Goal: Task Accomplishment & Management: Manage account settings

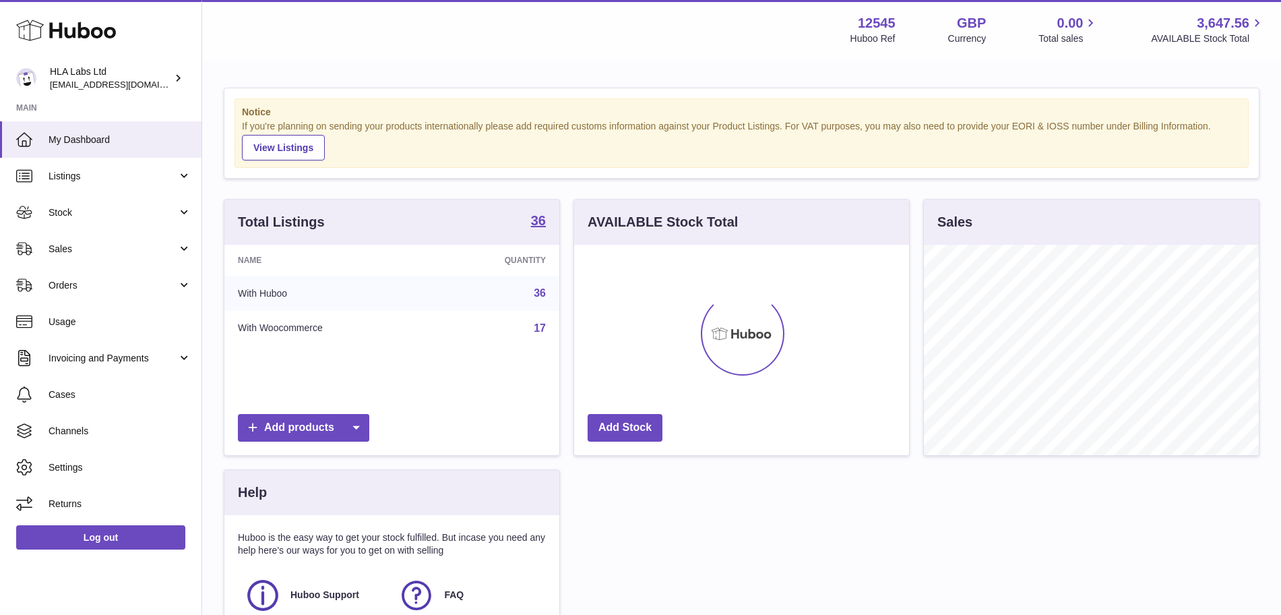
scroll to position [210, 335]
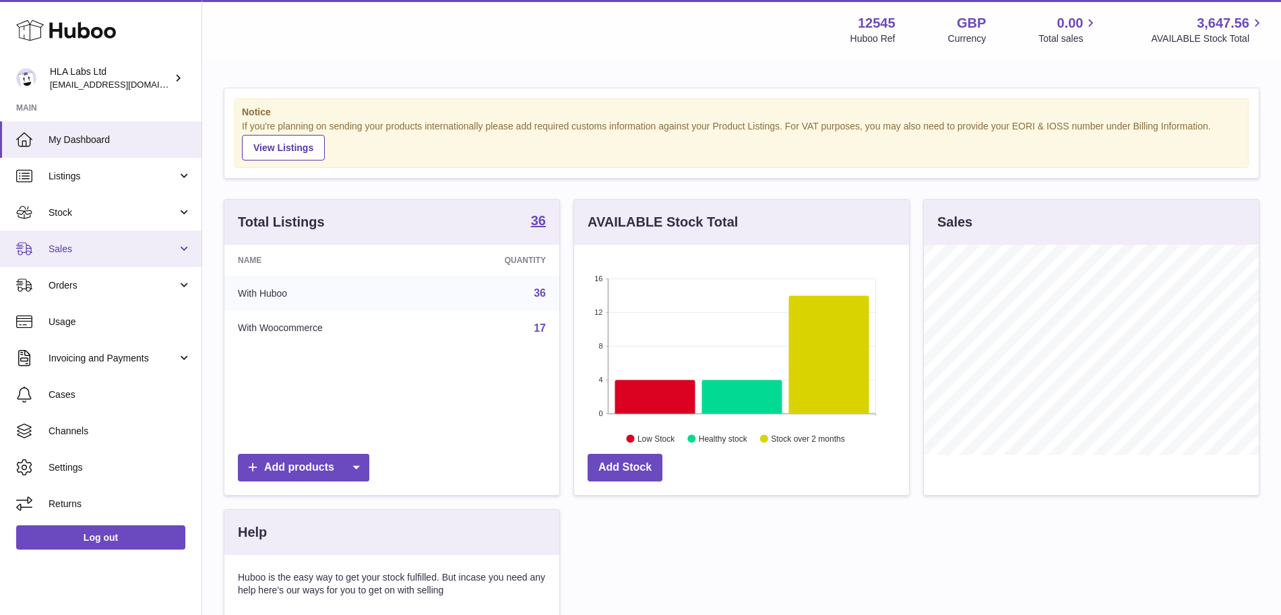
click at [83, 249] on span "Sales" at bounding box center [113, 249] width 129 height 13
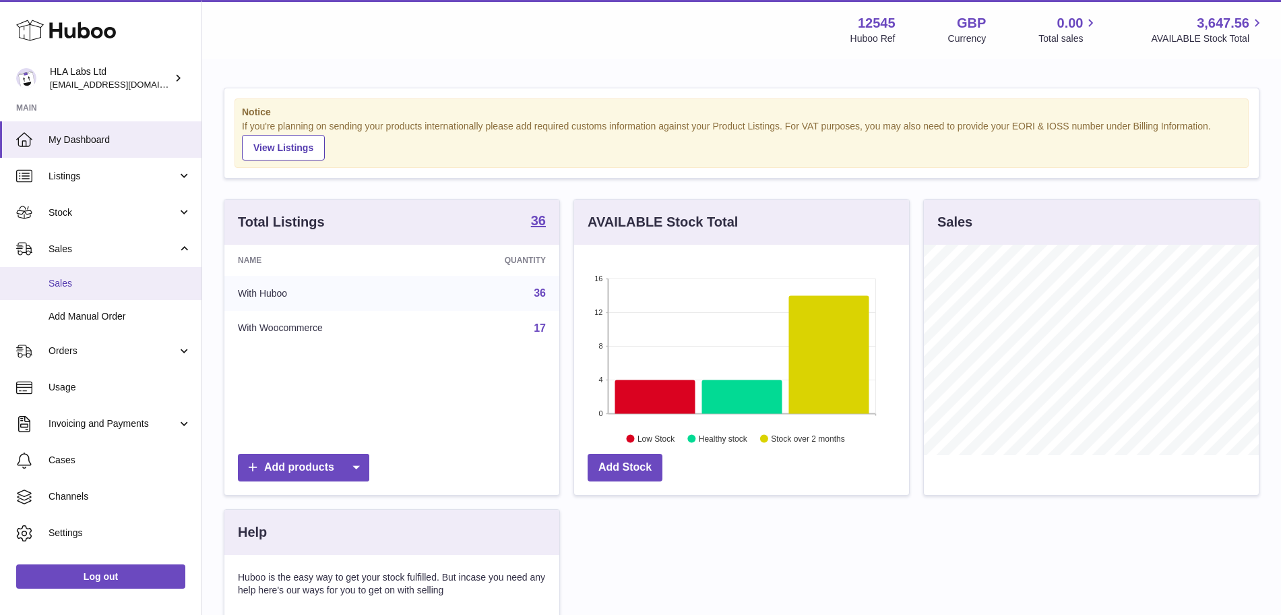
click at [78, 274] on link "Sales" at bounding box center [101, 283] width 202 height 33
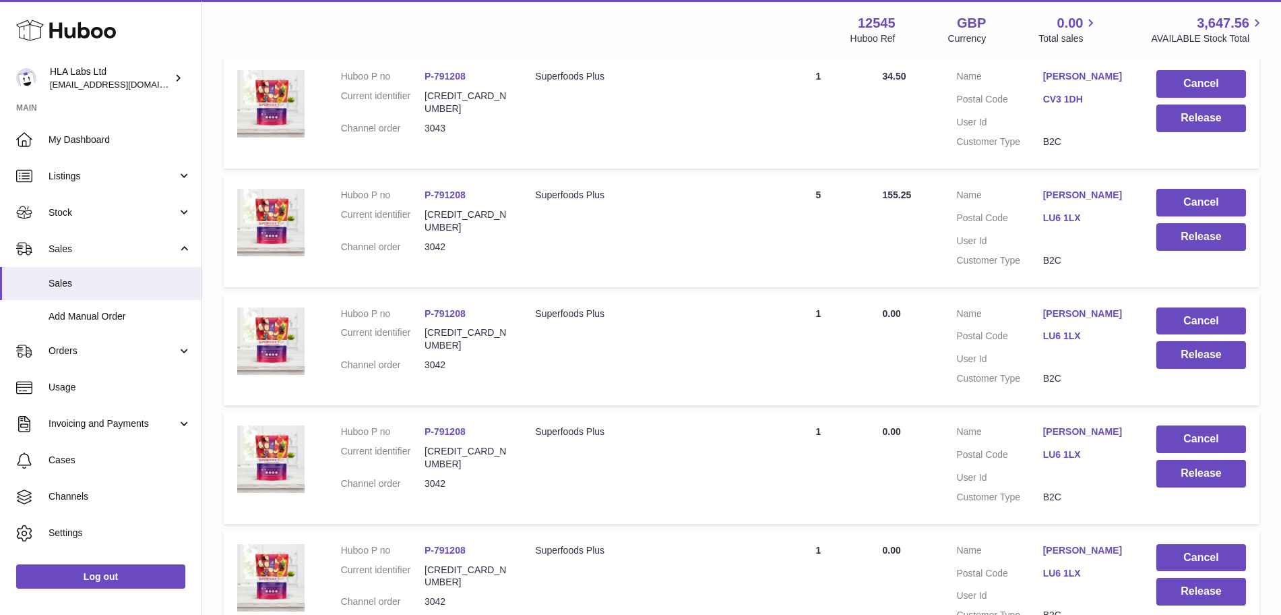
scroll to position [307, 0]
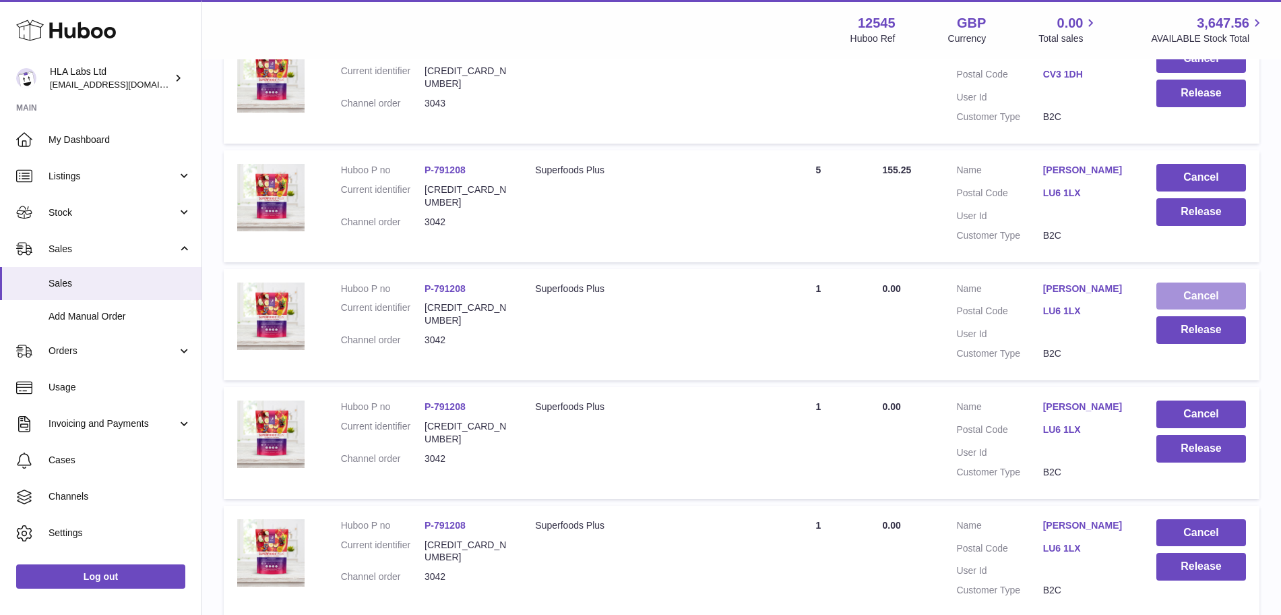
click at [1194, 288] on button "Cancel" at bounding box center [1202, 296] width 90 height 28
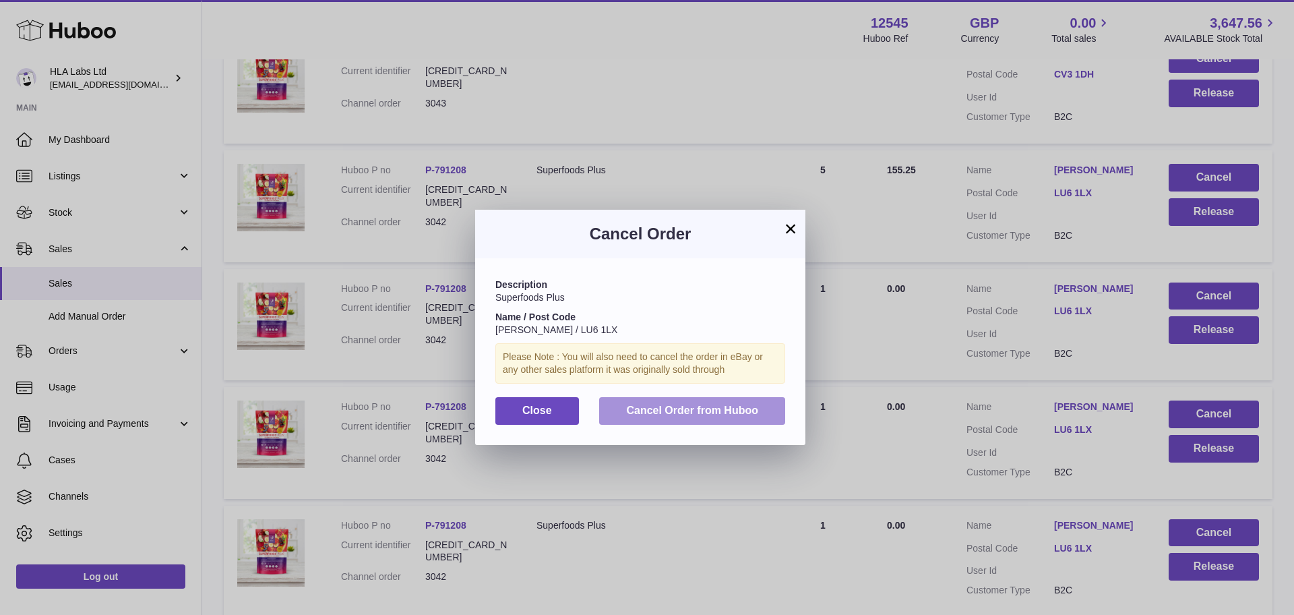
click at [640, 414] on span "Cancel Order from Huboo" at bounding box center [692, 409] width 132 height 11
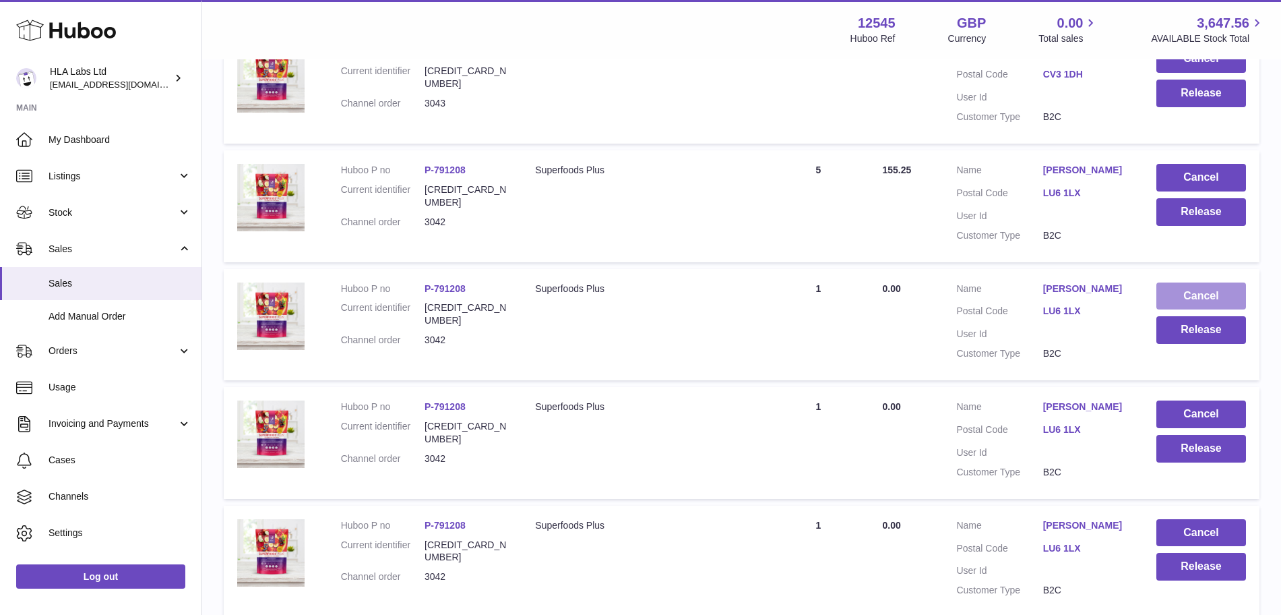
click at [1194, 290] on button "Cancel" at bounding box center [1202, 296] width 90 height 28
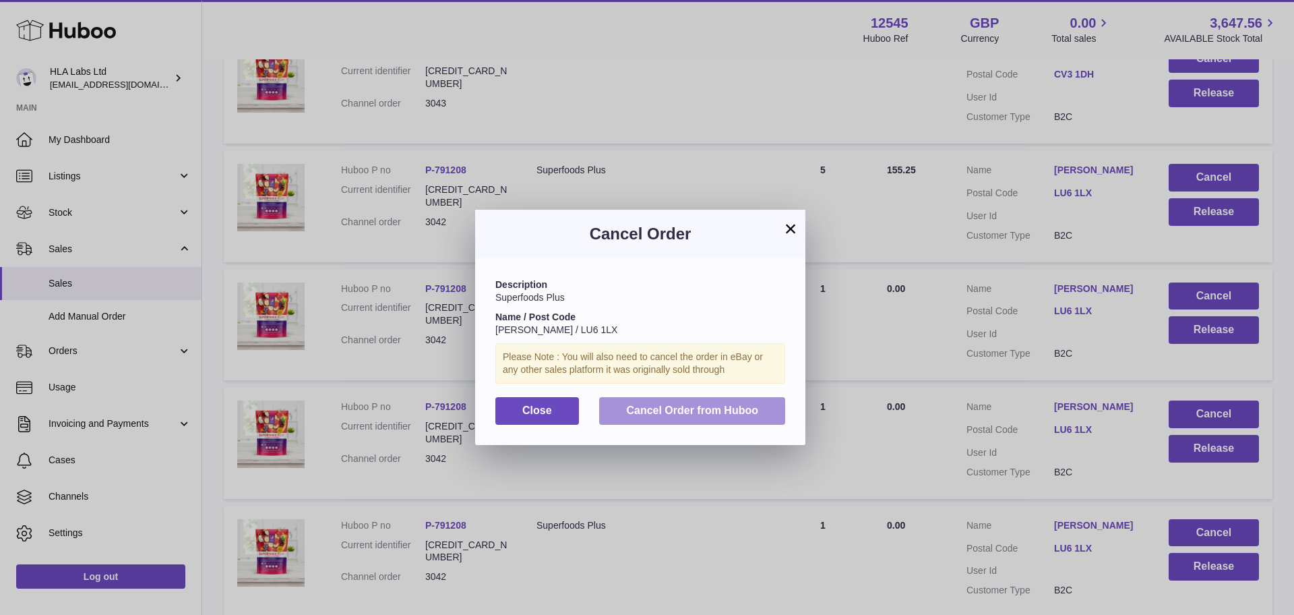
click at [712, 408] on span "Cancel Order from Huboo" at bounding box center [692, 409] width 132 height 11
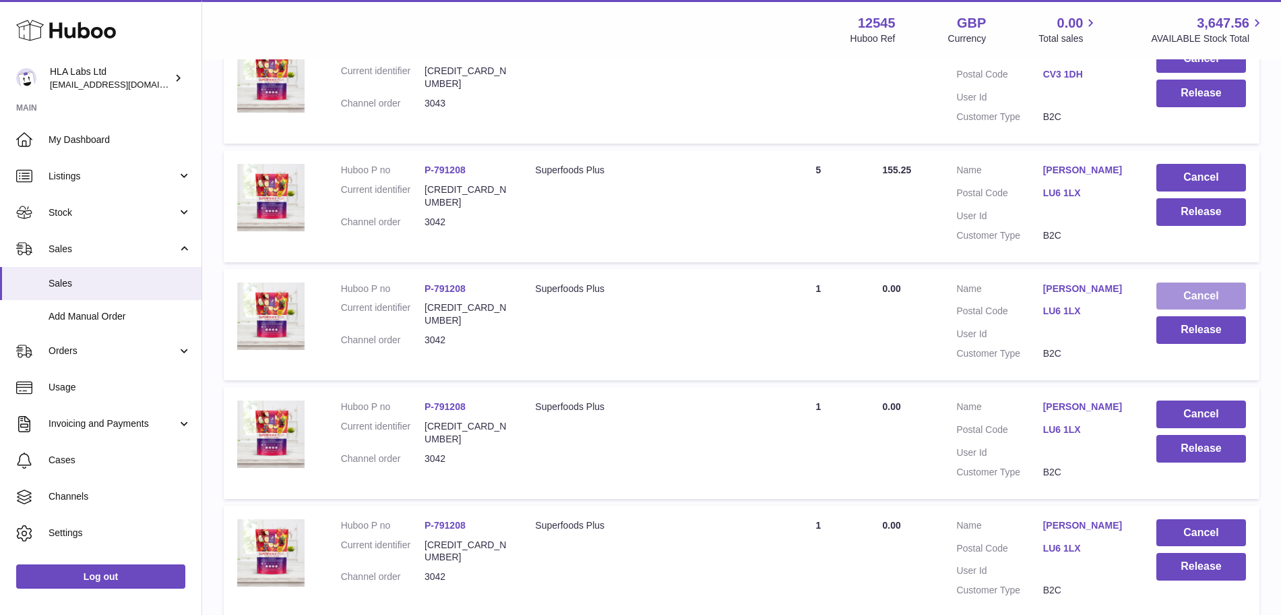
click at [1206, 288] on button "Cancel" at bounding box center [1202, 296] width 90 height 28
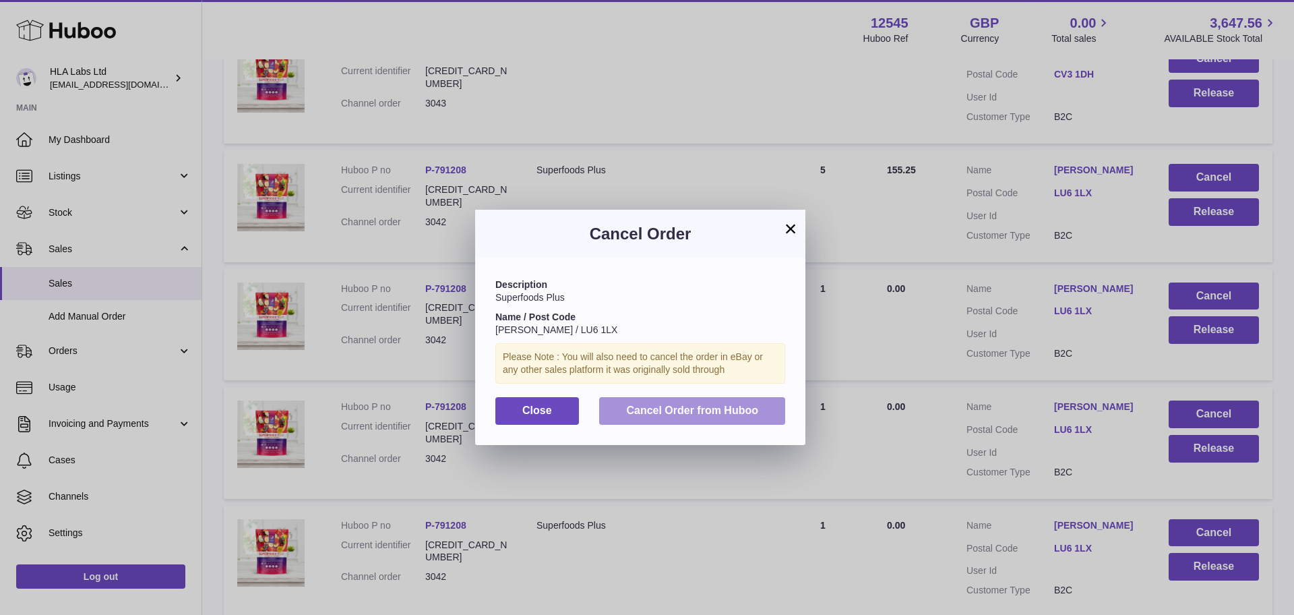
click at [647, 404] on span "Cancel Order from Huboo" at bounding box center [692, 409] width 132 height 11
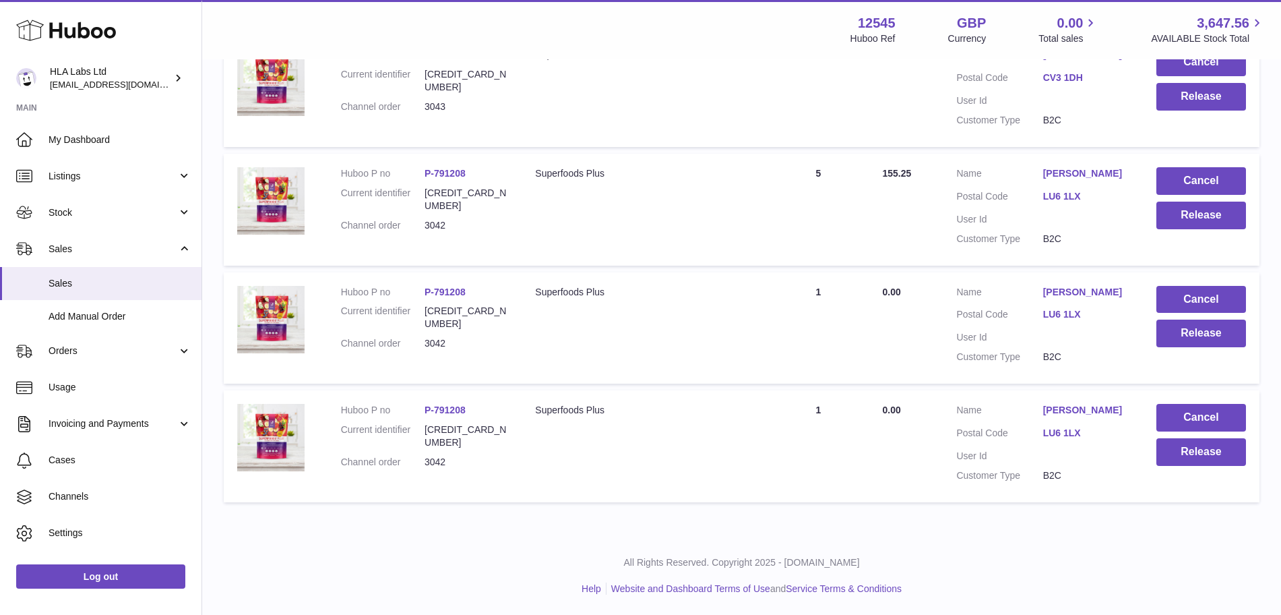
scroll to position [303, 0]
click at [1221, 295] on button "Cancel" at bounding box center [1202, 300] width 90 height 28
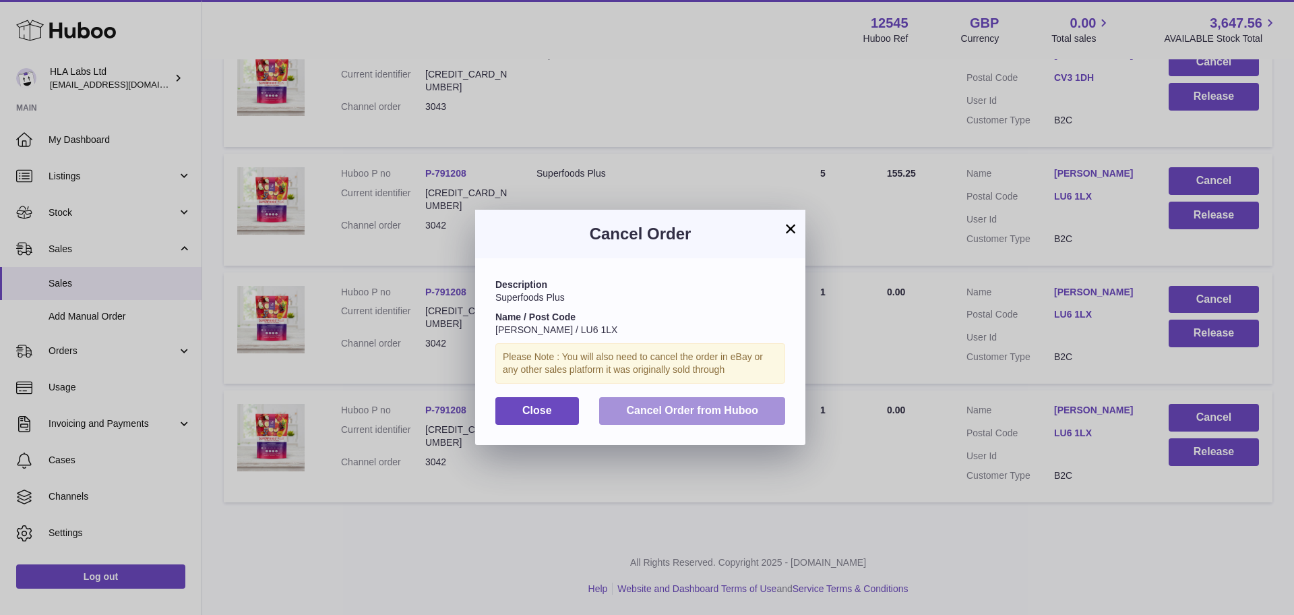
click at [688, 408] on span "Cancel Order from Huboo" at bounding box center [692, 409] width 132 height 11
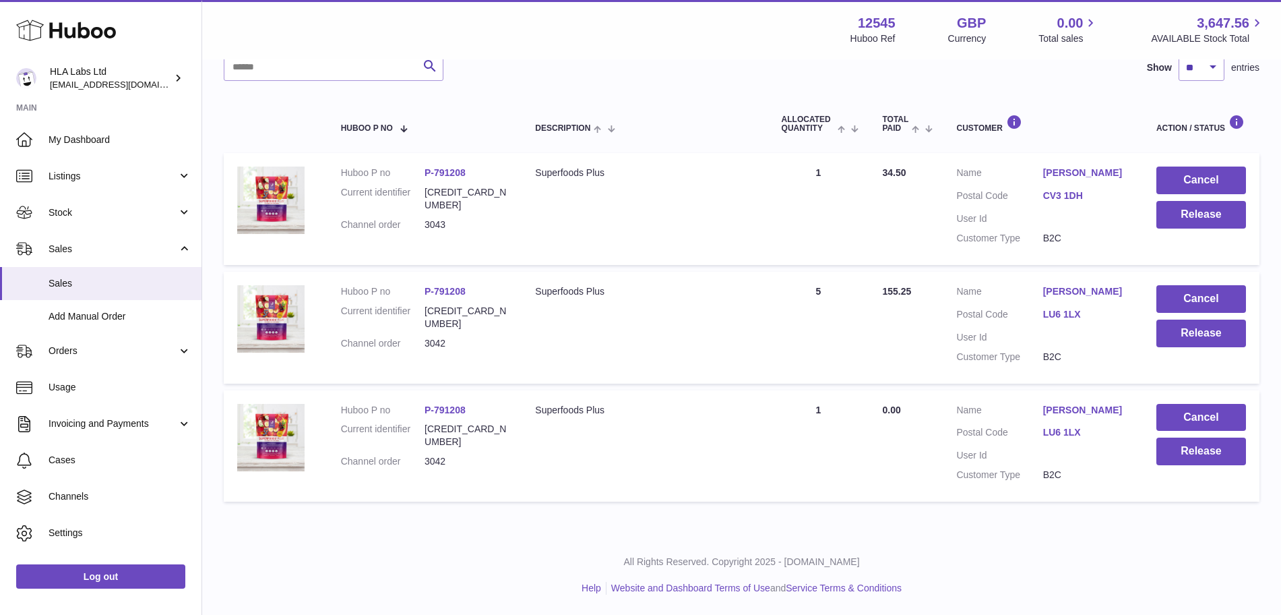
scroll to position [185, 0]
click at [1193, 424] on button "Cancel" at bounding box center [1202, 418] width 90 height 28
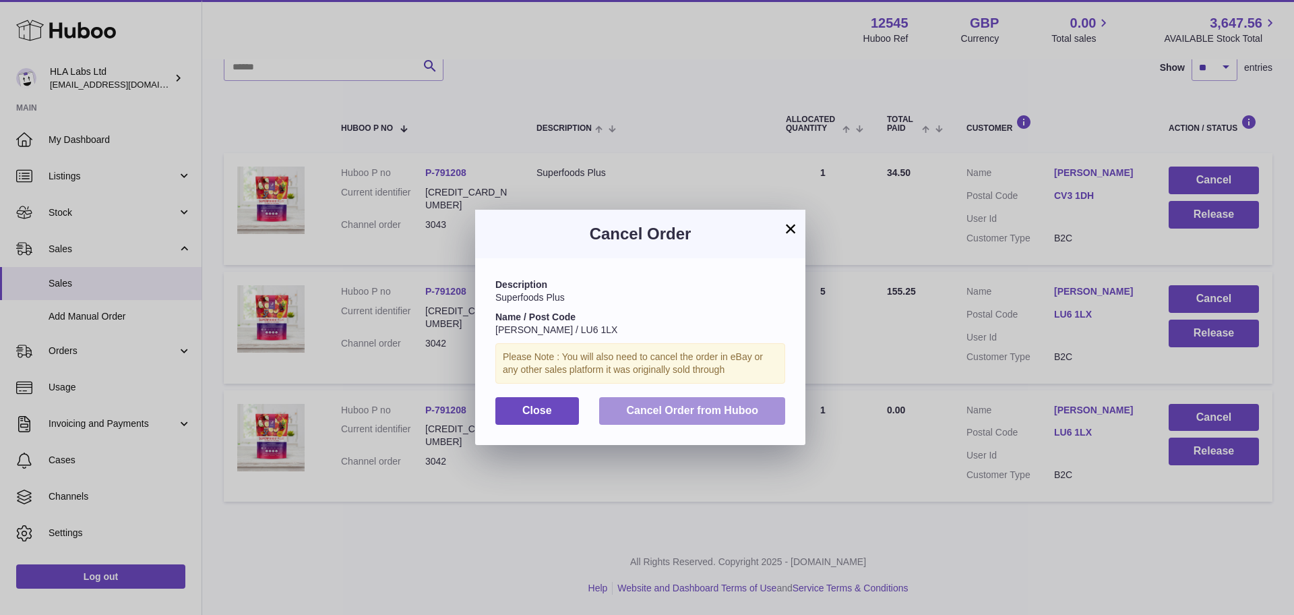
click at [732, 406] on span "Cancel Order from Huboo" at bounding box center [692, 409] width 132 height 11
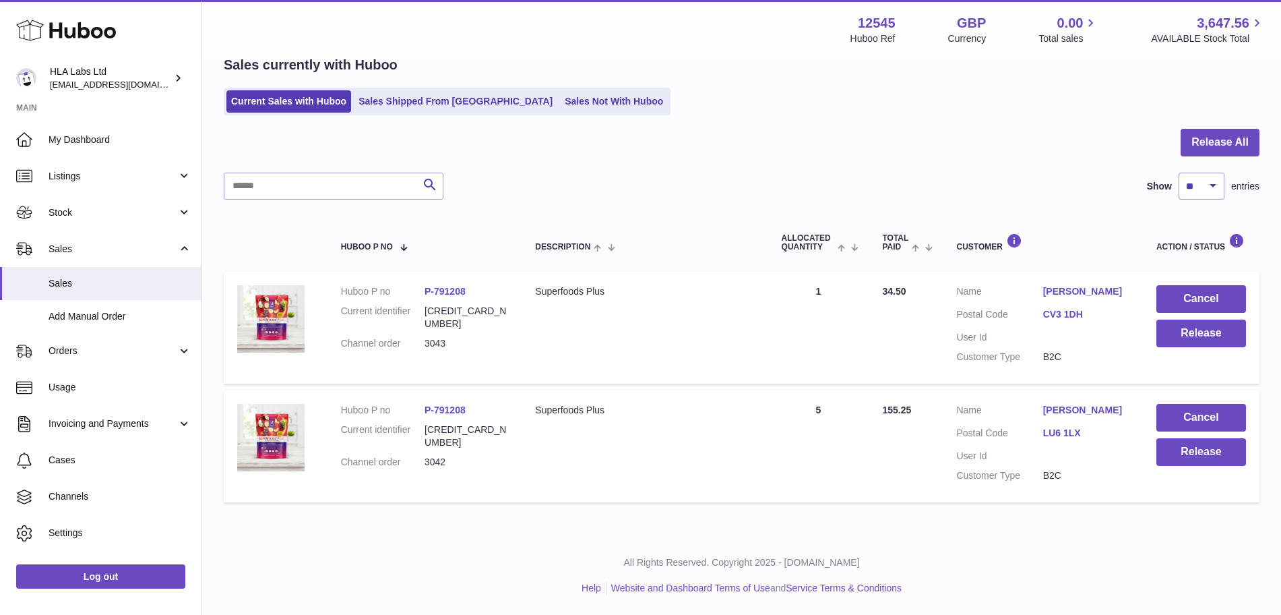
scroll to position [67, 0]
click at [1073, 412] on link "[PERSON_NAME]" at bounding box center [1086, 410] width 86 height 13
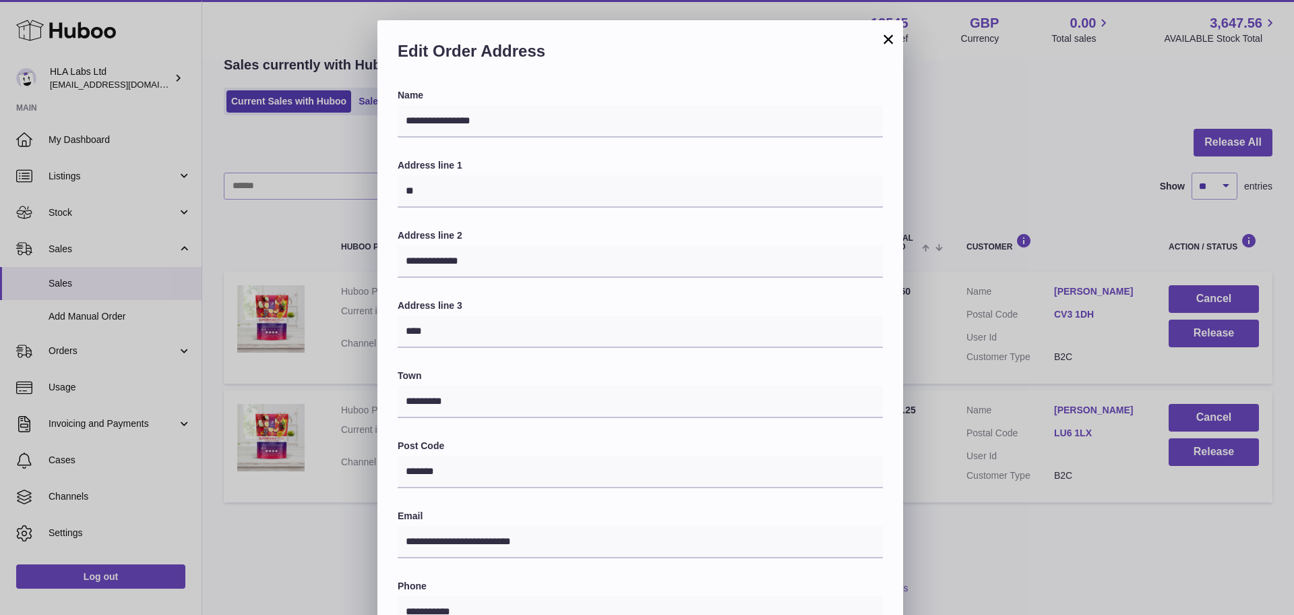
click at [884, 43] on button "×" at bounding box center [888, 39] width 16 height 16
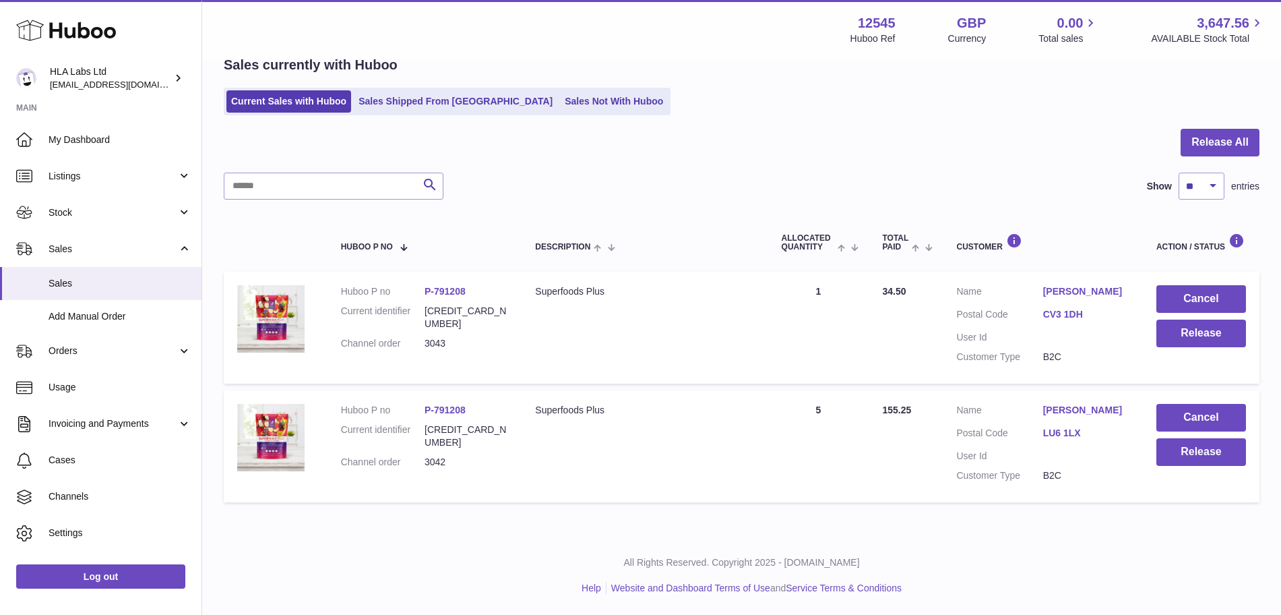
click at [1070, 288] on link "[PERSON_NAME]" at bounding box center [1086, 291] width 86 height 13
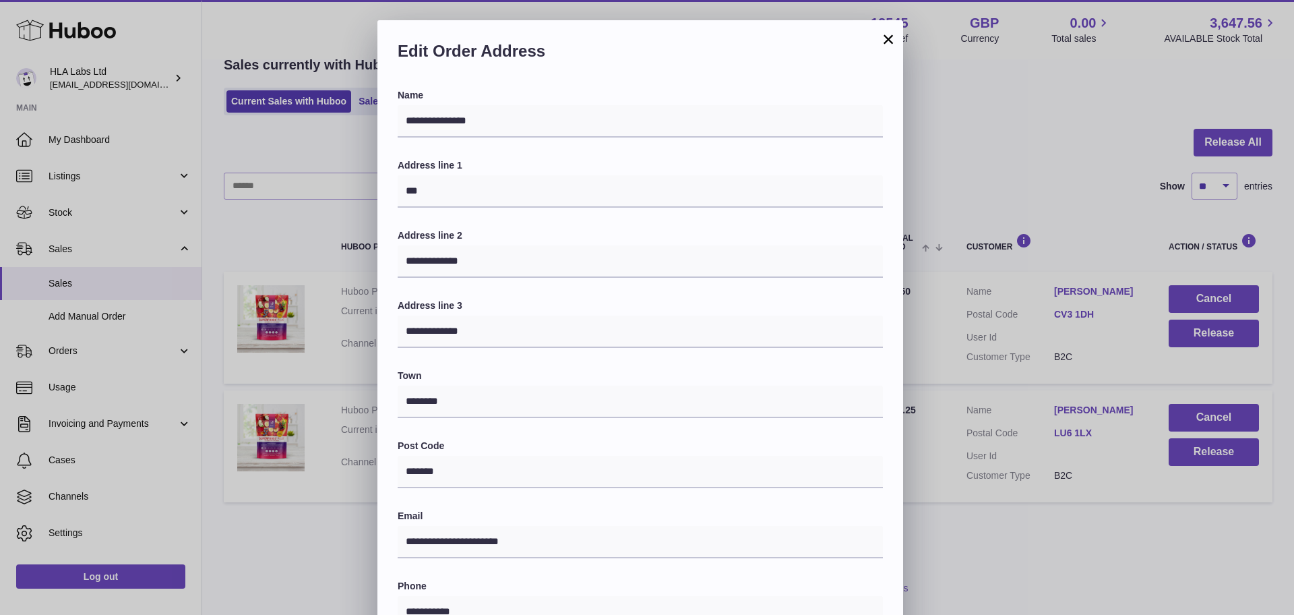
click at [892, 42] on button "×" at bounding box center [888, 39] width 16 height 16
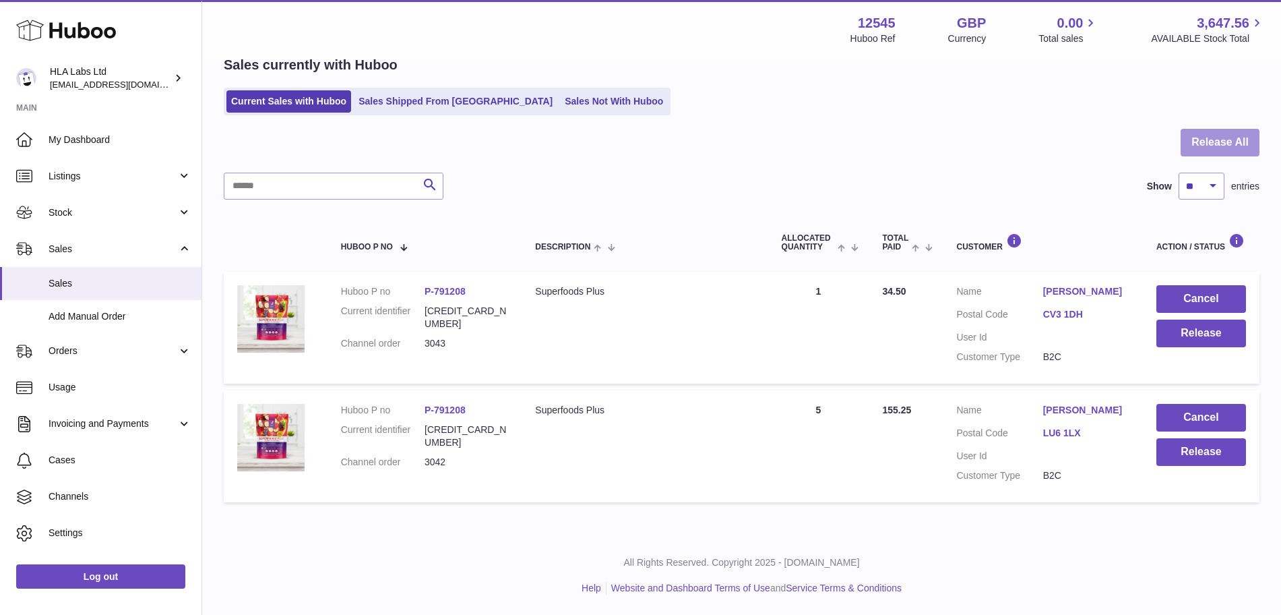
click at [1231, 138] on button "Release All" at bounding box center [1220, 143] width 79 height 28
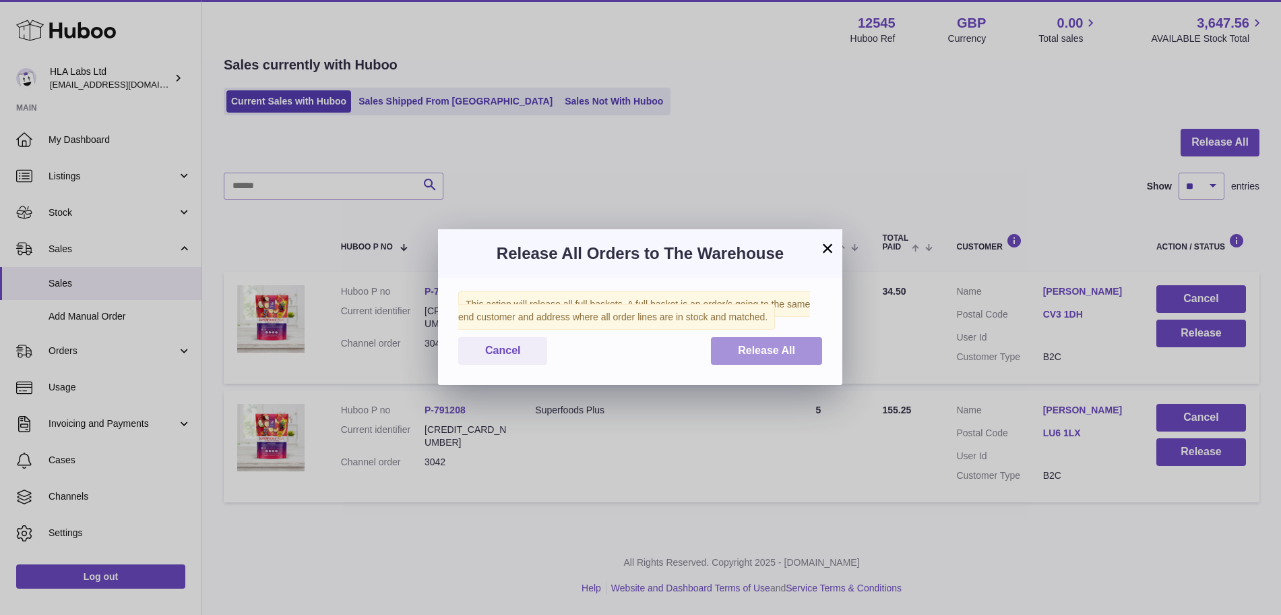
click at [788, 352] on span "Release All" at bounding box center [766, 349] width 57 height 11
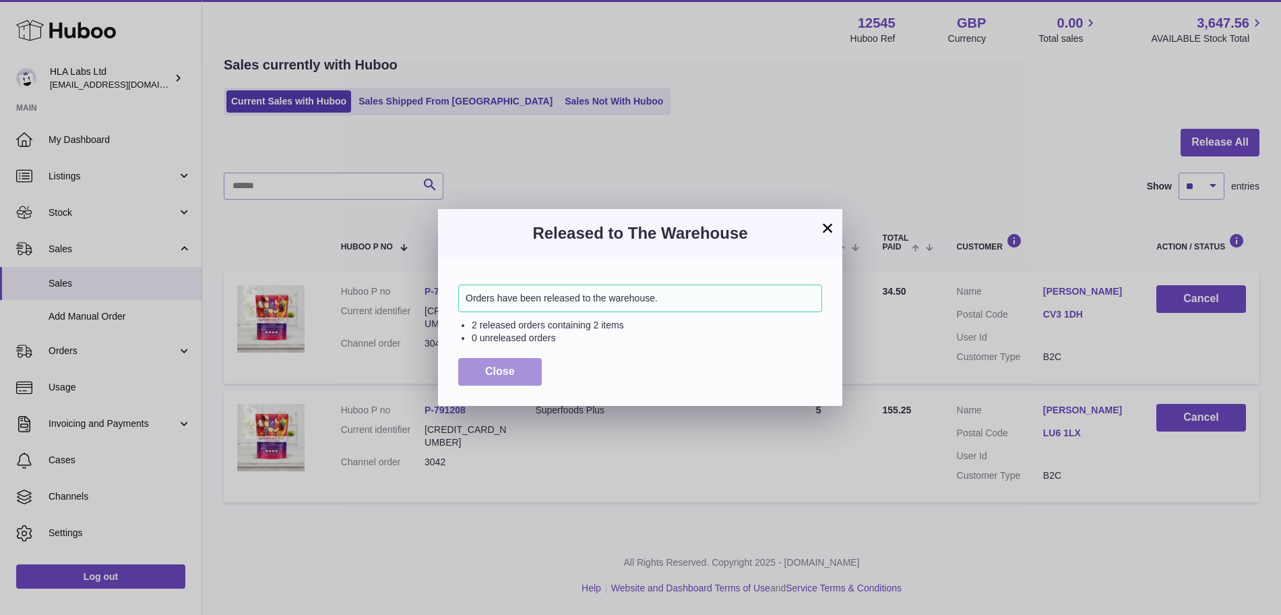
click at [475, 363] on button "Close" at bounding box center [500, 372] width 84 height 28
